Goal: Find contact information: Find contact information

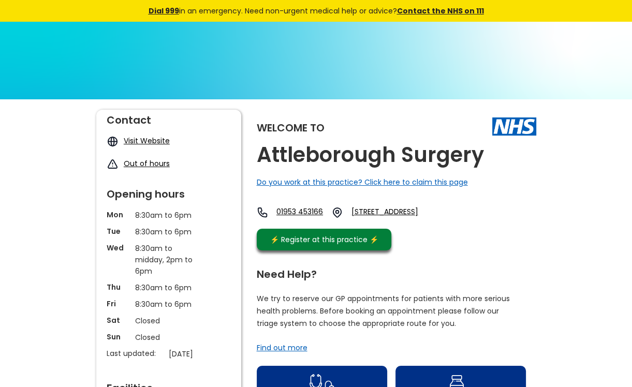
click at [290, 209] on link "01953 453166" at bounding box center [299, 212] width 47 height 12
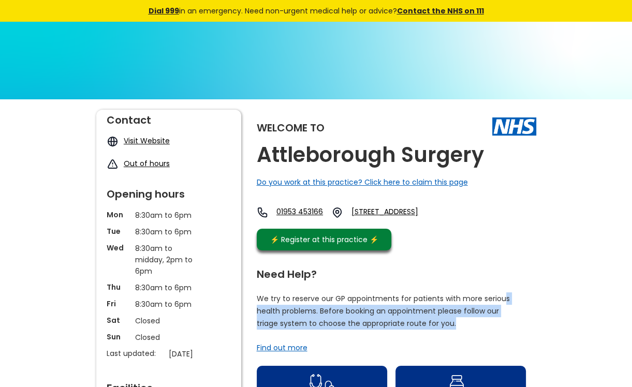
drag, startPoint x: 524, startPoint y: 284, endPoint x: 445, endPoint y: 337, distance: 95.1
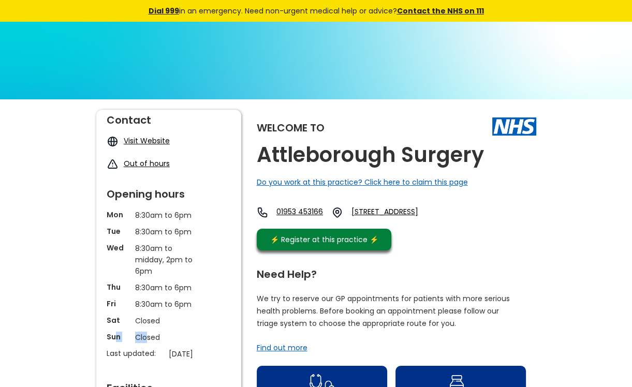
drag, startPoint x: 128, startPoint y: 339, endPoint x: 114, endPoint y: 341, distance: 14.7
click at [114, 341] on div "Sun Closed" at bounding box center [168, 340] width 134 height 17
click at [266, 216] on img at bounding box center [263, 212] width 12 height 12
click at [306, 209] on link "01953 453166" at bounding box center [299, 212] width 47 height 12
